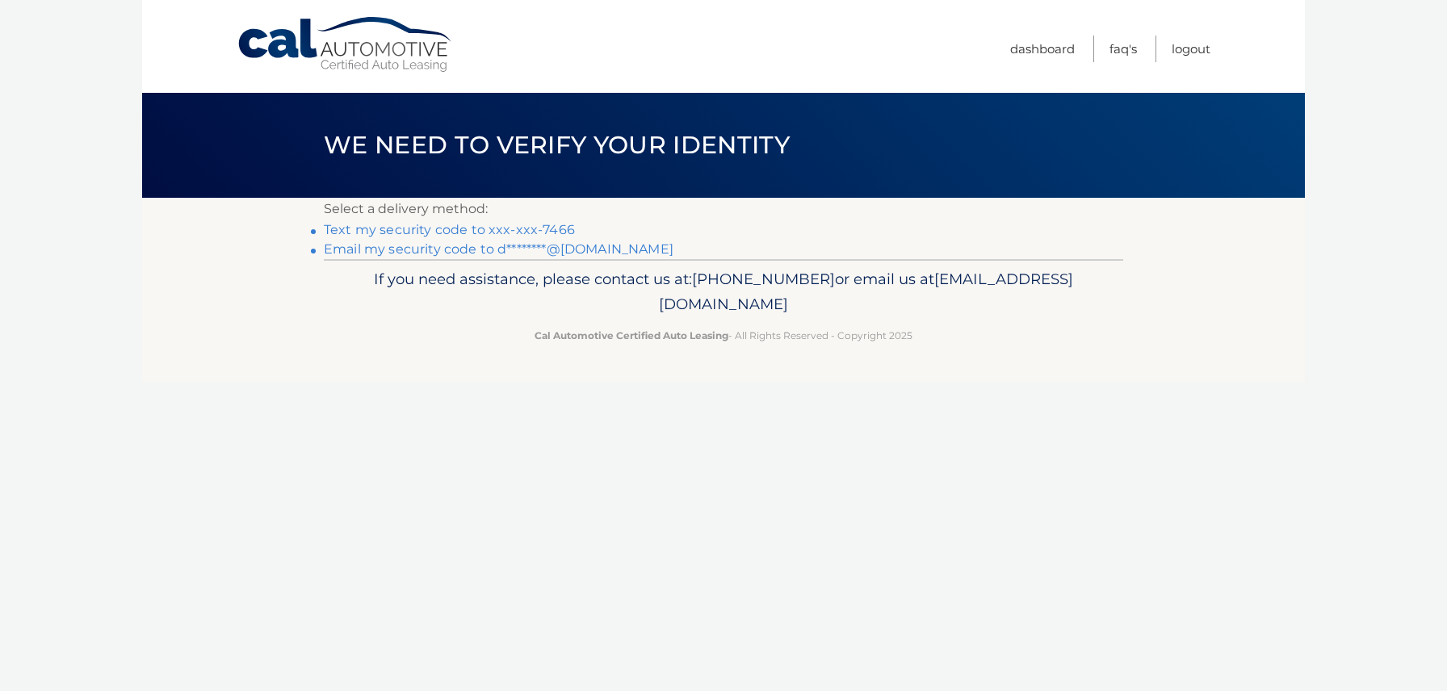
click at [552, 229] on link "Text my security code to xxx-xxx-7466" at bounding box center [449, 229] width 251 height 15
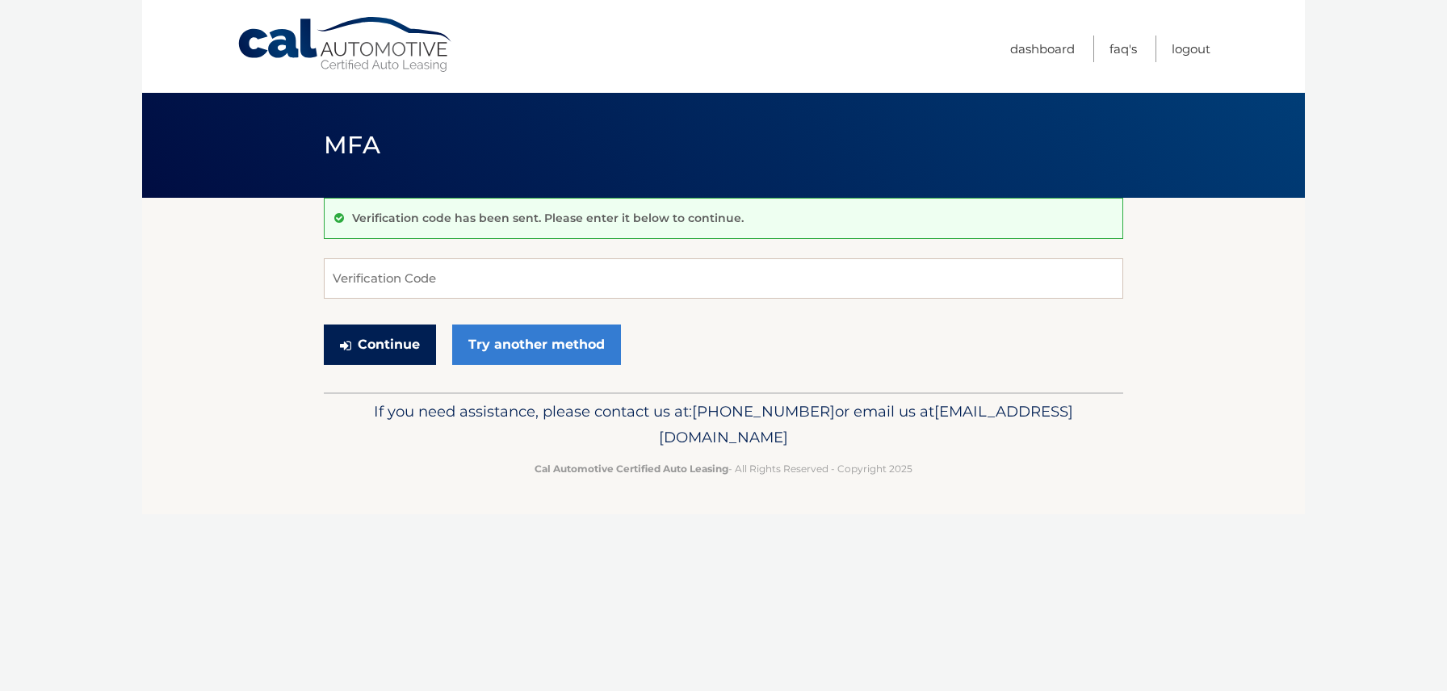
click at [394, 343] on button "Continue" at bounding box center [380, 345] width 112 height 40
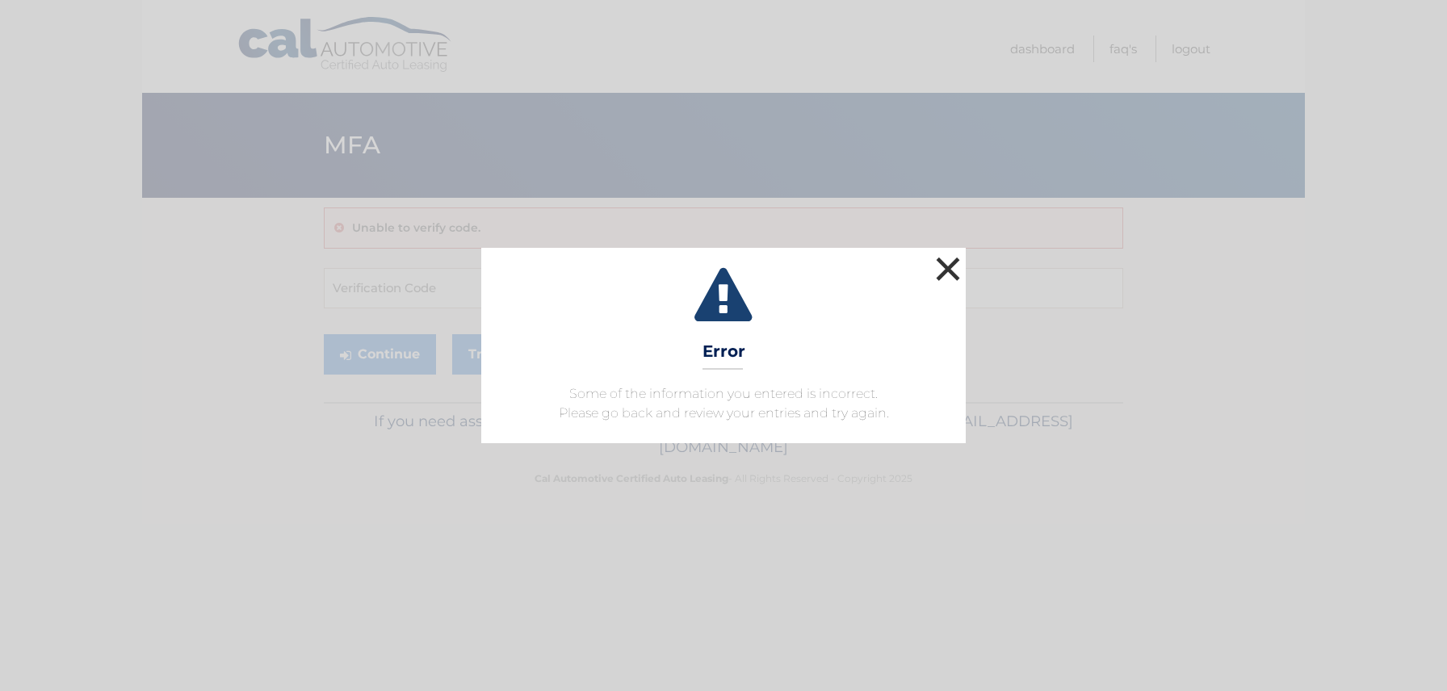
click at [948, 267] on button "×" at bounding box center [948, 269] width 32 height 32
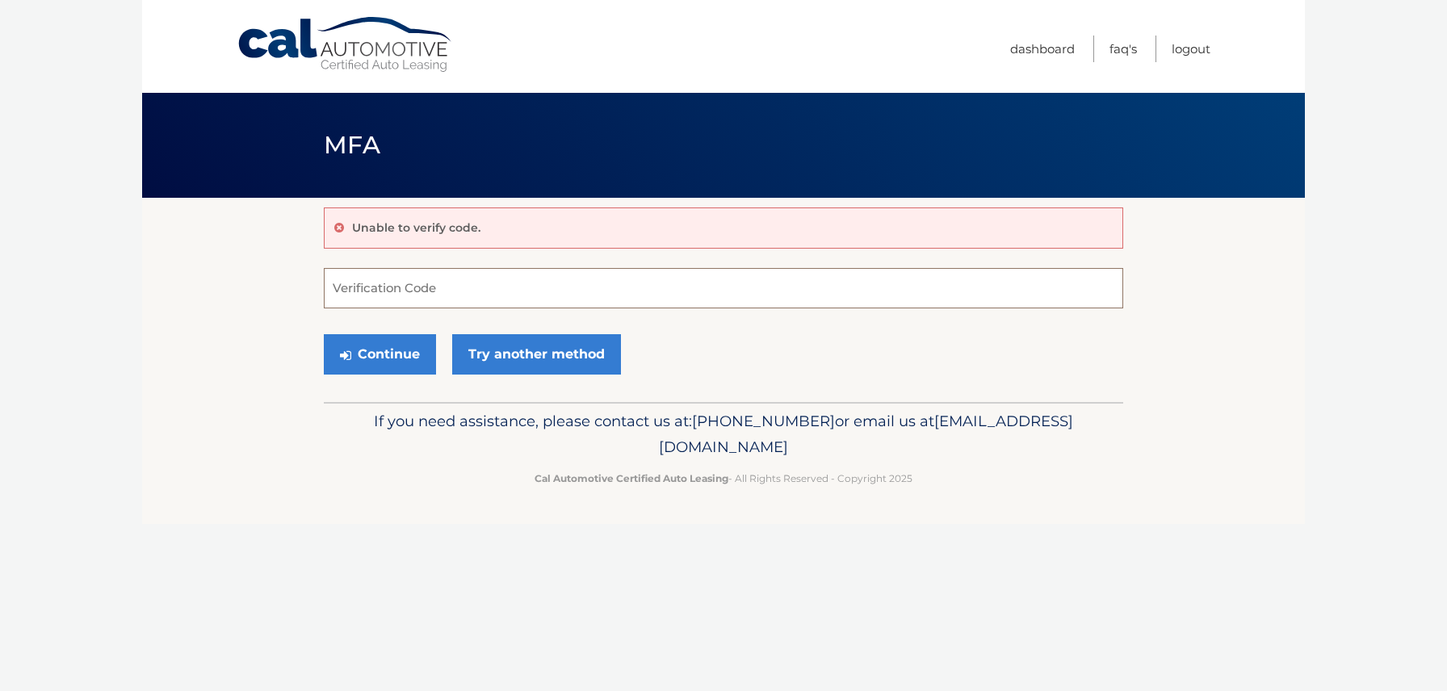
click at [539, 290] on input "Verification Code" at bounding box center [724, 288] width 800 height 40
type input "635706"
click at [400, 355] on button "Continue" at bounding box center [380, 354] width 112 height 40
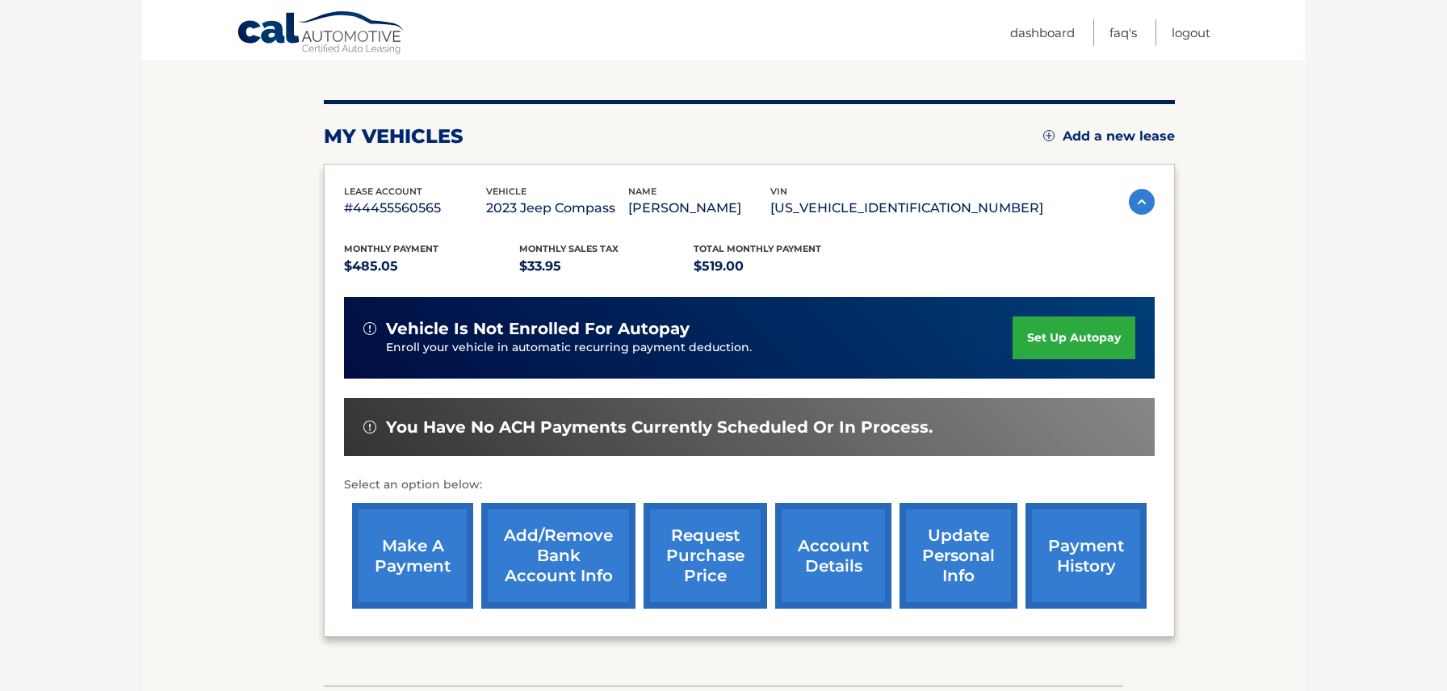
scroll to position [174, 0]
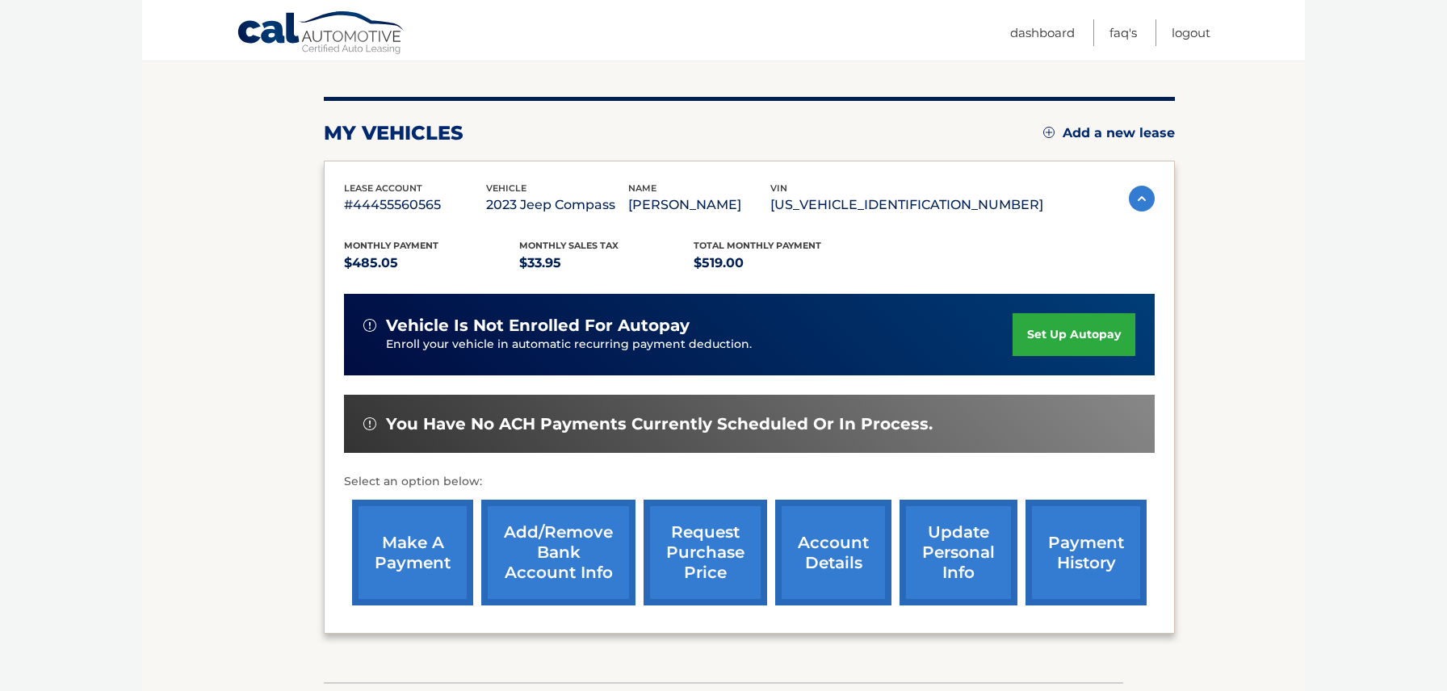
click at [414, 566] on link "make a payment" at bounding box center [412, 553] width 121 height 106
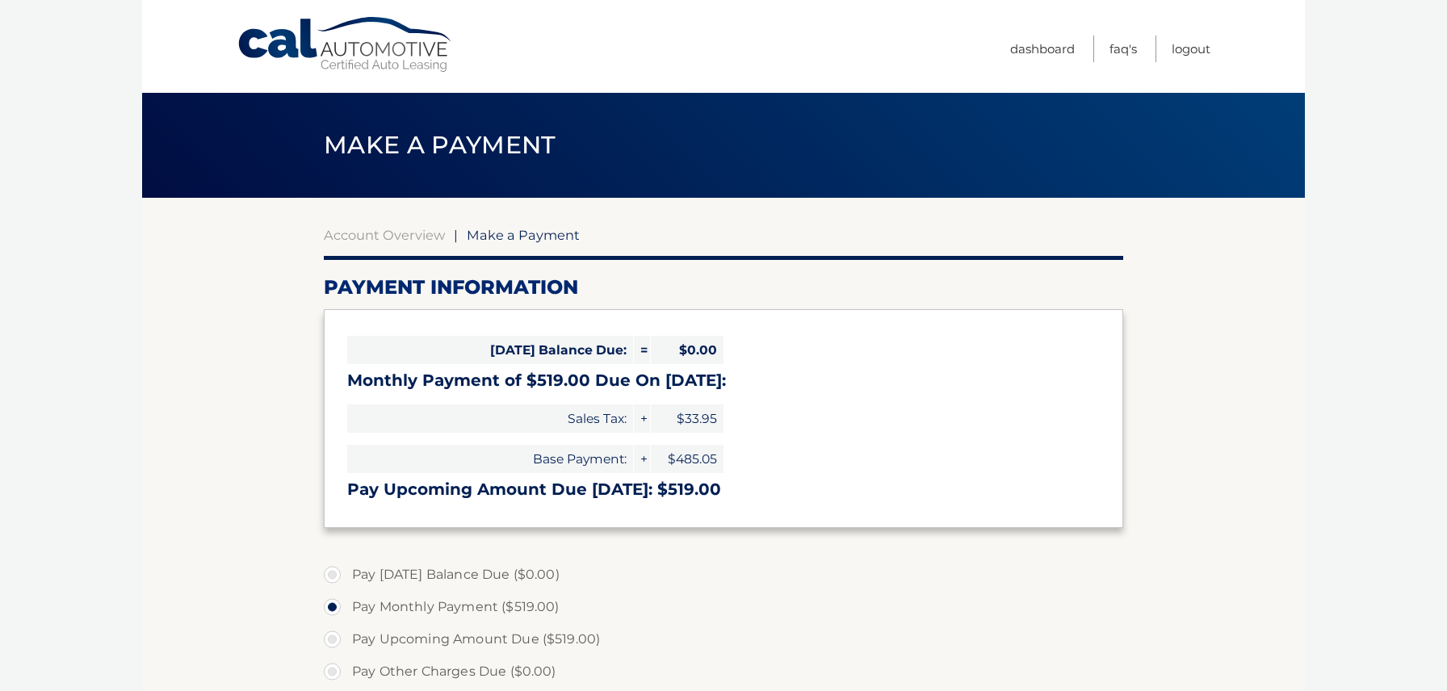
select select "NTFjOTg0NmEtYTE5My00NzdlLTkzZGItMmJlNzE5ZjBjZWUy"
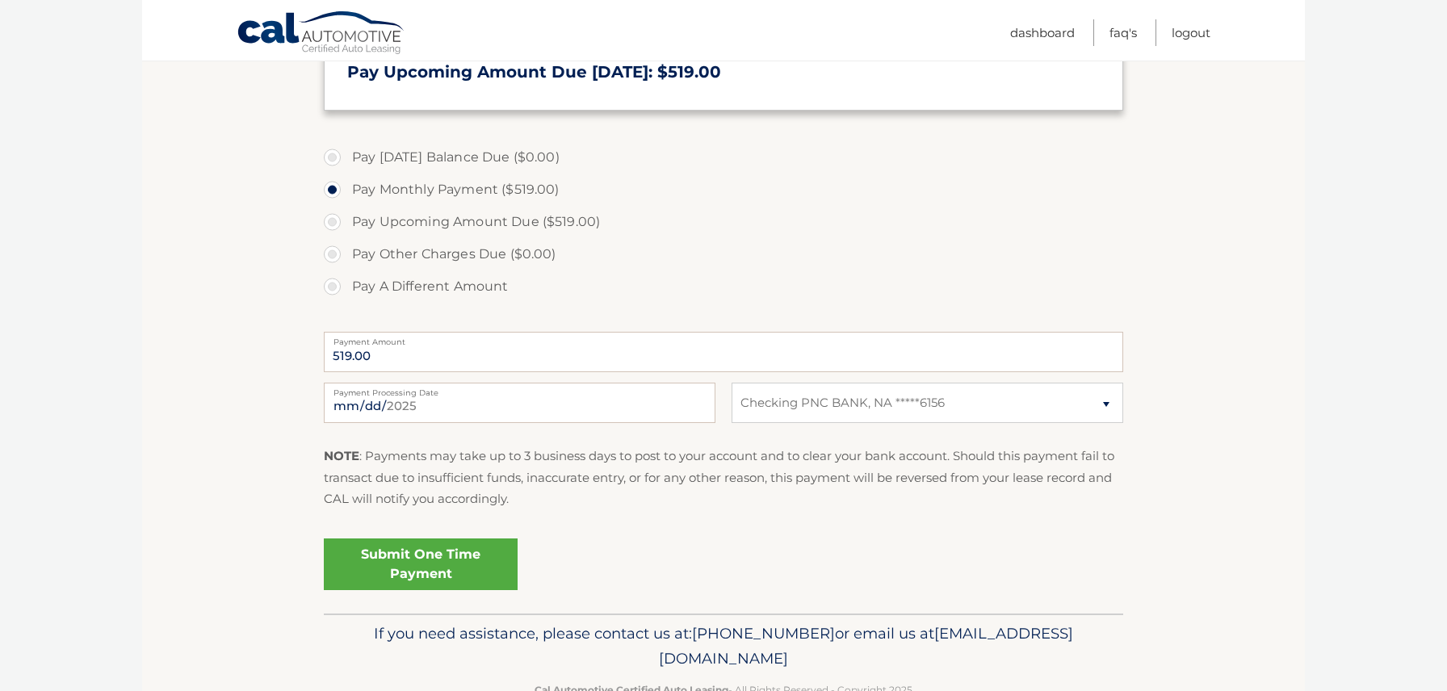
scroll to position [463, 0]
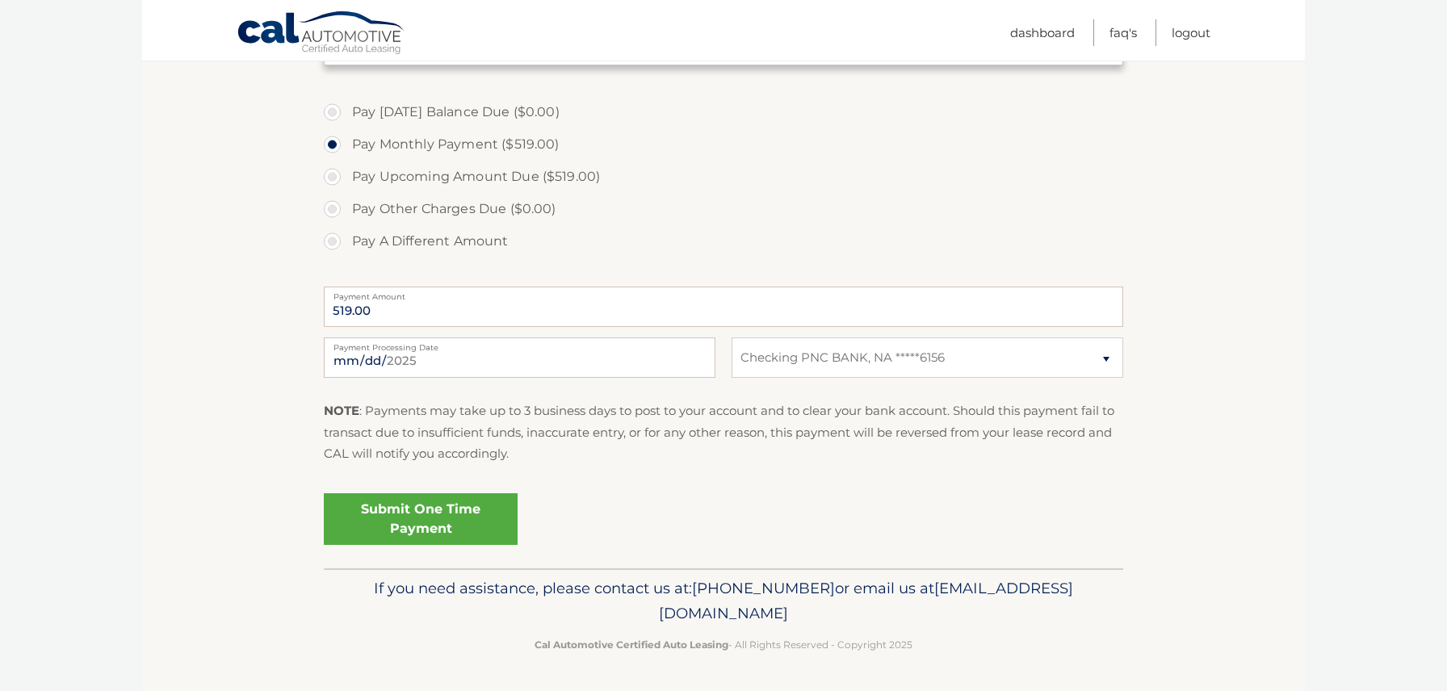
click at [374, 524] on link "Submit One Time Payment" at bounding box center [421, 519] width 194 height 52
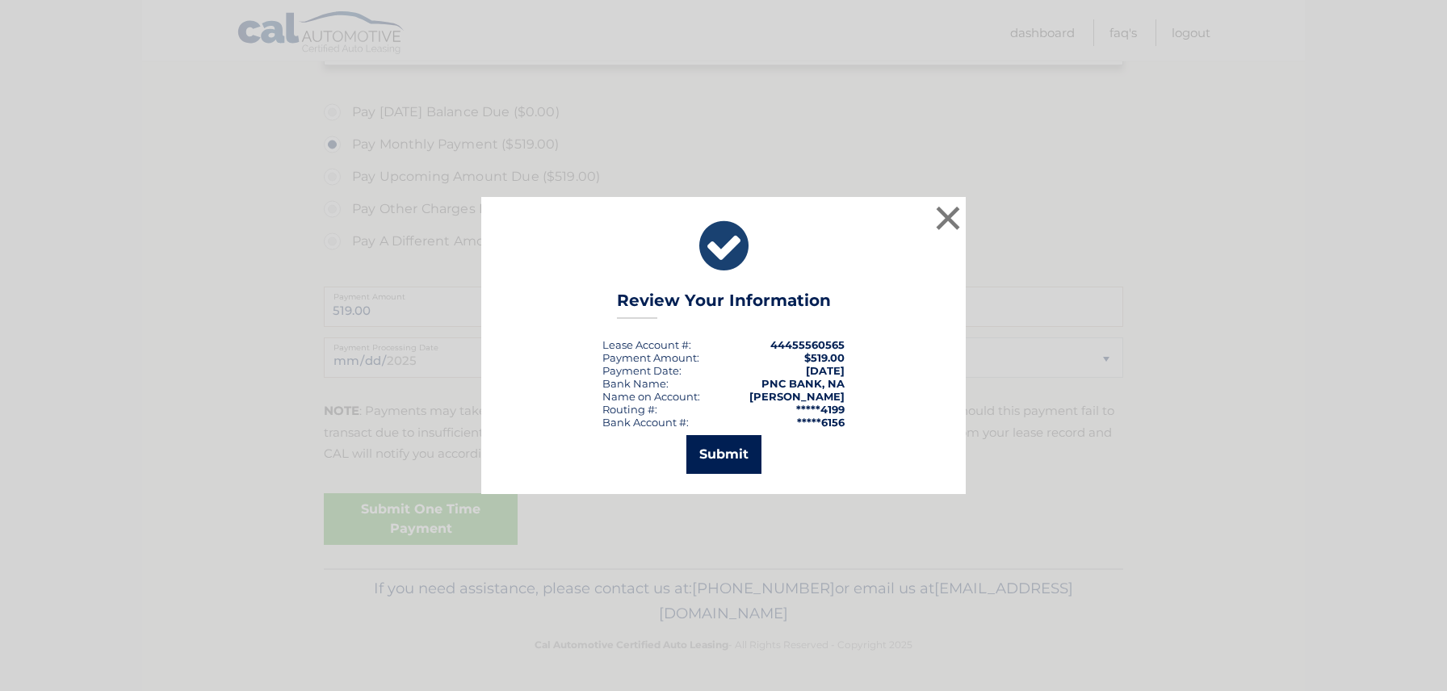
click at [728, 447] on button "Submit" at bounding box center [723, 454] width 75 height 39
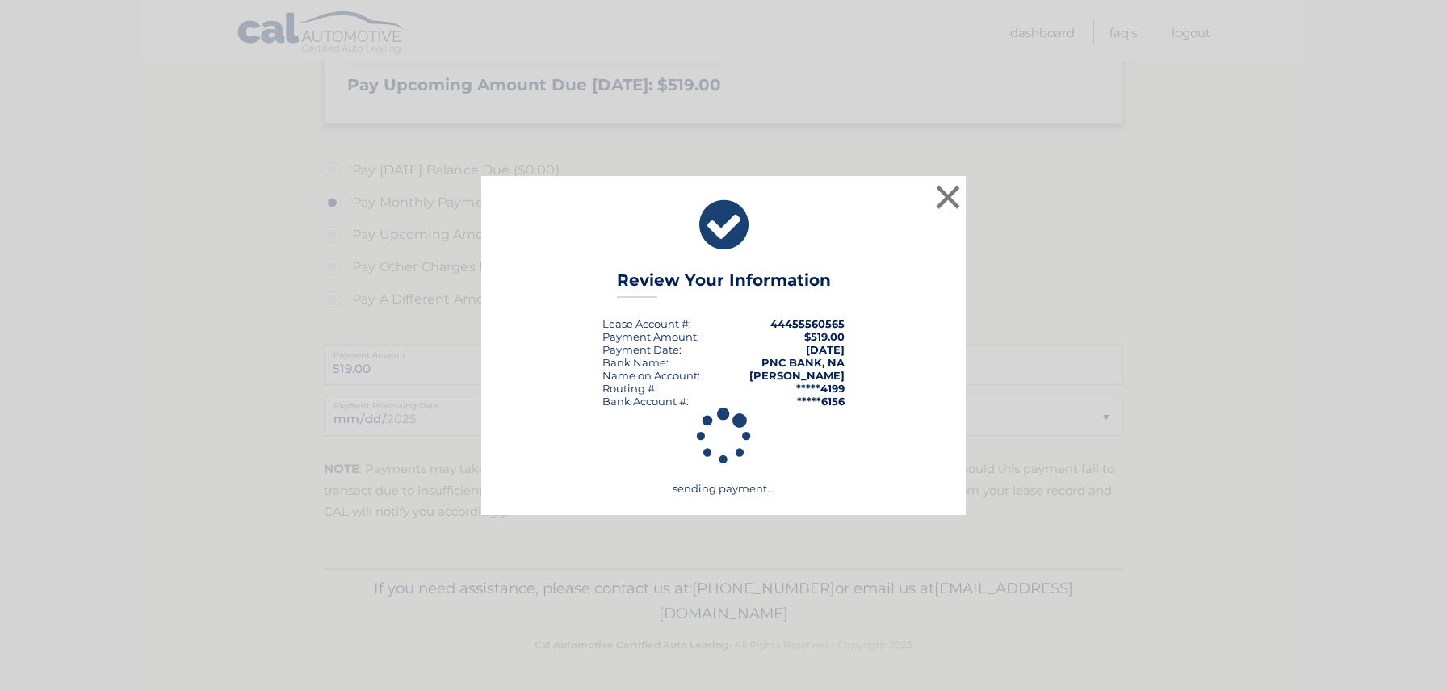
scroll to position [405, 0]
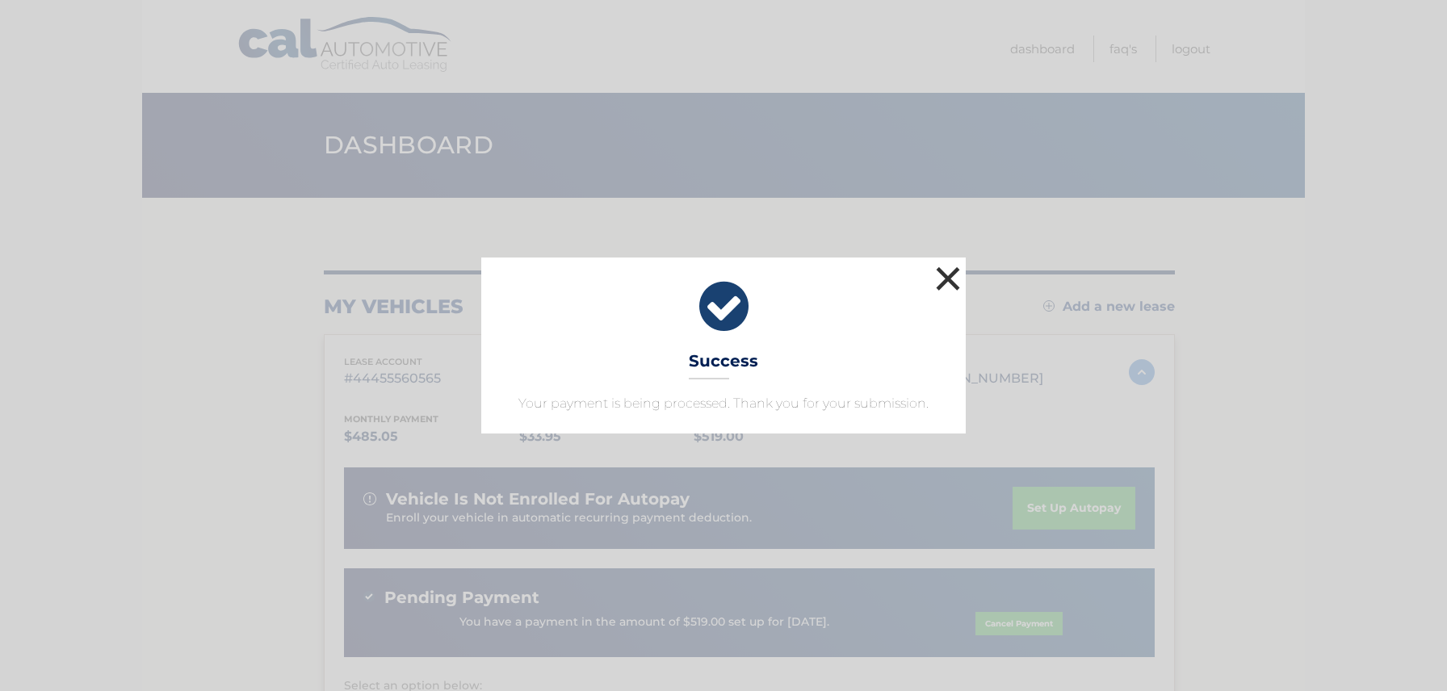
click at [955, 269] on button "×" at bounding box center [948, 278] width 32 height 32
